Goal: Information Seeking & Learning: Learn about a topic

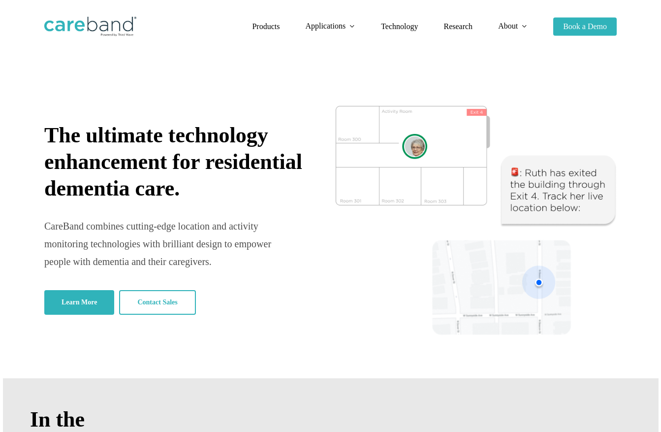
click at [221, 80] on div at bounding box center [330, 211] width 573 height 316
click at [262, 77] on div at bounding box center [330, 211] width 573 height 316
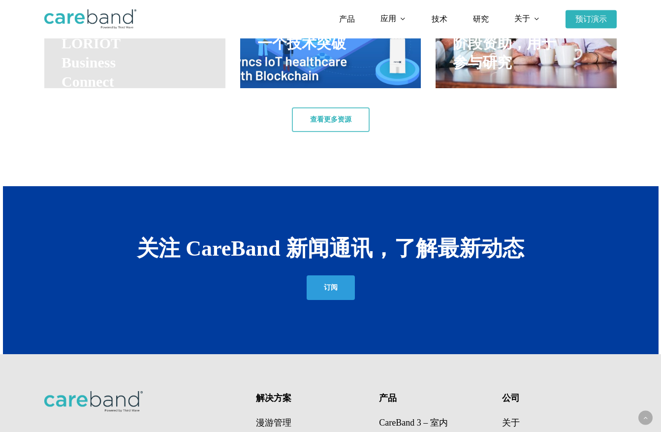
scroll to position [1527, 0]
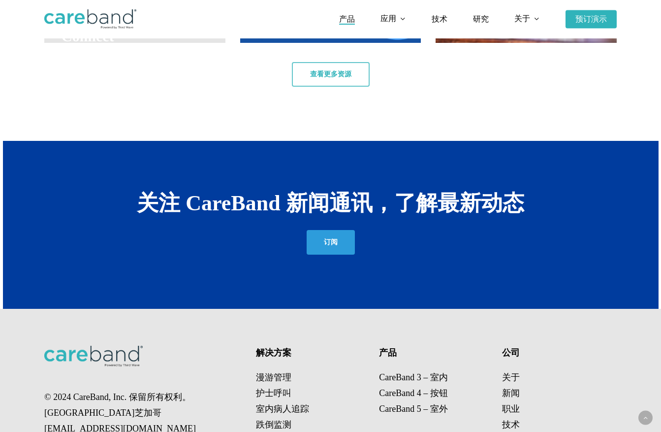
click at [350, 16] on font "产品" at bounding box center [347, 19] width 16 height 8
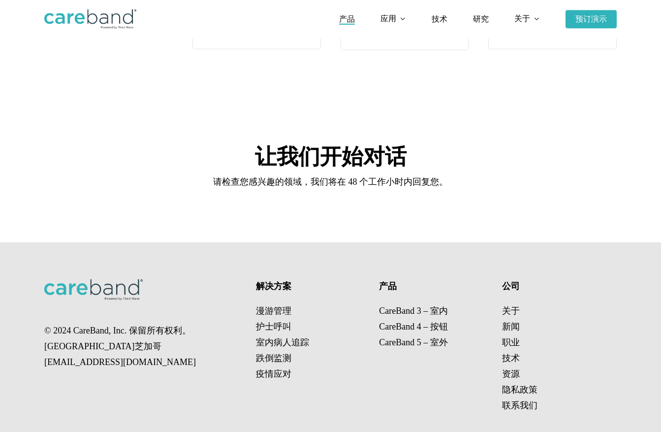
scroll to position [1728, 0]
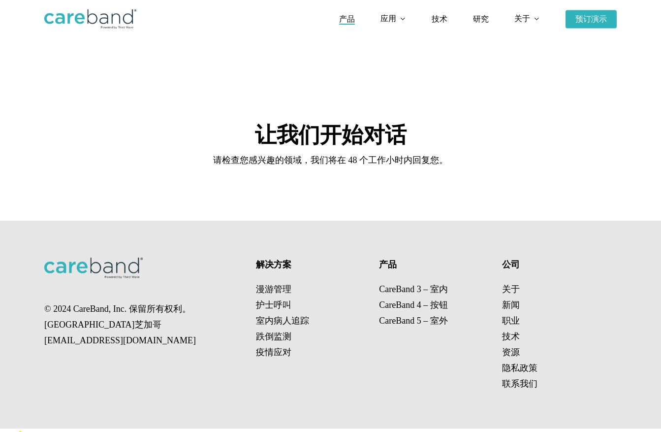
click at [279, 341] on font "跌倒监测" at bounding box center [273, 336] width 35 height 10
click at [269, 341] on font "跌倒监测" at bounding box center [273, 336] width 35 height 10
click at [112, 12] on img at bounding box center [90, 19] width 92 height 20
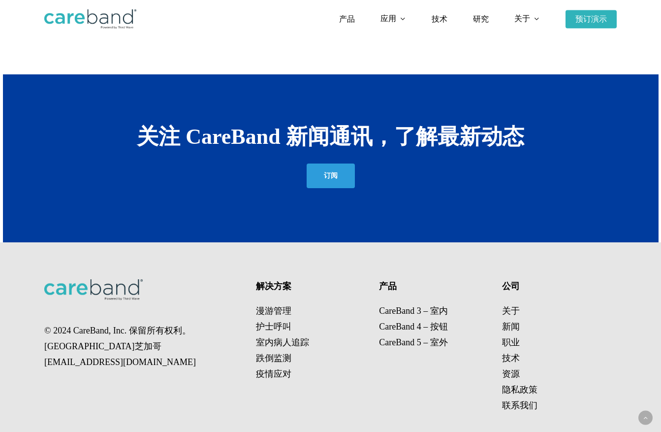
scroll to position [1616, 0]
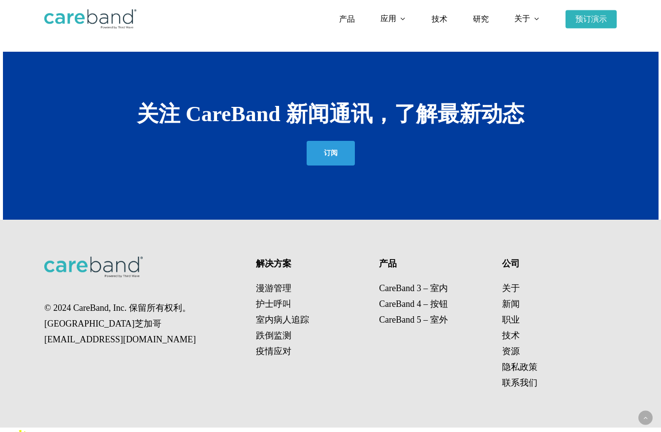
drag, startPoint x: 274, startPoint y: 340, endPoint x: 546, endPoint y: 283, distance: 277.4
click at [275, 339] on font "跌倒监测" at bounding box center [273, 335] width 35 height 10
click at [185, 198] on div at bounding box center [331, 136] width 656 height 168
click at [427, 260] on div "© 2024 CareBand, Inc. 保留所有权利。 [GEOGRAPHIC_DATA]芝加哥 [EMAIL_ADDRESS][DOMAIN_NAME]…" at bounding box center [330, 324] width 573 height 208
